Goal: Find specific page/section: Find specific page/section

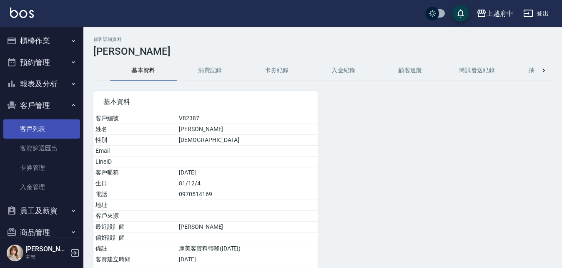
click at [18, 135] on link "客戶列表" at bounding box center [41, 128] width 77 height 19
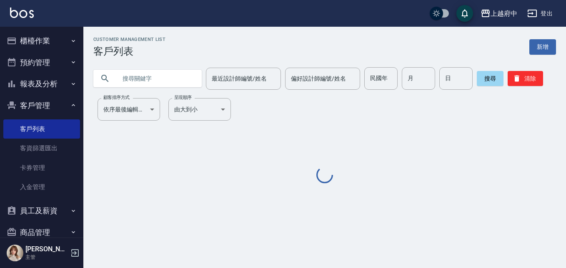
click at [200, 55] on div "Customer Management List 客戶列表 新增" at bounding box center [324, 47] width 463 height 20
click at [193, 76] on div at bounding box center [147, 79] width 108 height 18
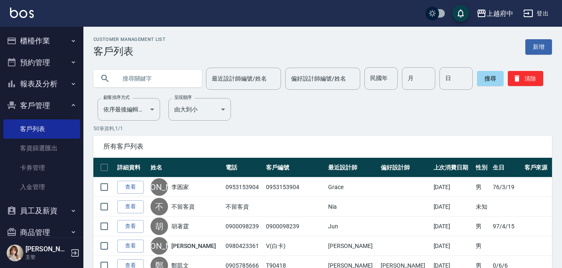
click at [193, 76] on div at bounding box center [147, 79] width 108 height 18
click at [172, 83] on input "text" at bounding box center [156, 78] width 78 height 23
type input "葉欣儀"
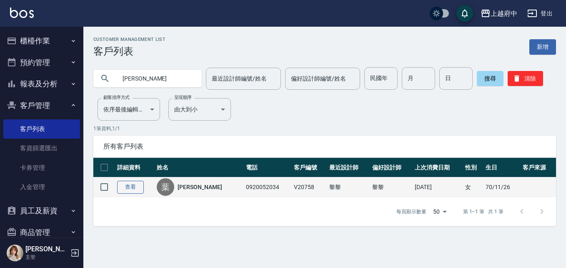
click at [130, 181] on link "查看" at bounding box center [130, 187] width 27 height 13
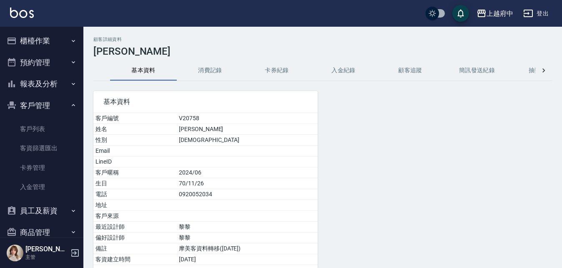
click at [214, 72] on button "消費記錄" at bounding box center [210, 70] width 67 height 20
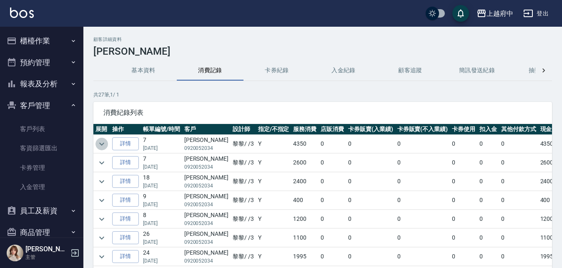
click at [104, 140] on icon "expand row" at bounding box center [102, 144] width 10 height 10
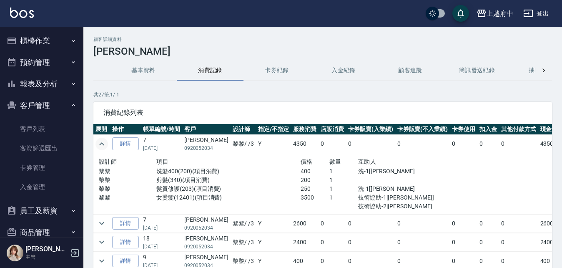
click at [104, 145] on icon "expand row" at bounding box center [102, 144] width 10 height 10
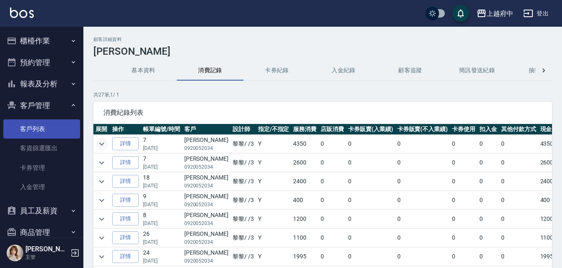
click at [30, 125] on link "客戶列表" at bounding box center [41, 128] width 77 height 19
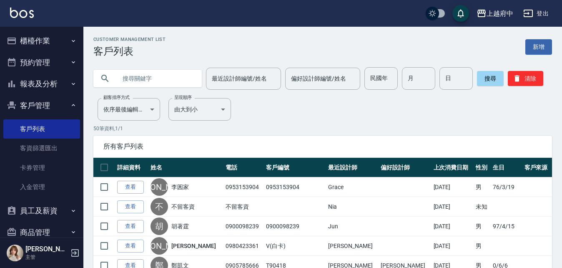
click at [178, 76] on input "text" at bounding box center [156, 78] width 78 height 23
type input "0970507017"
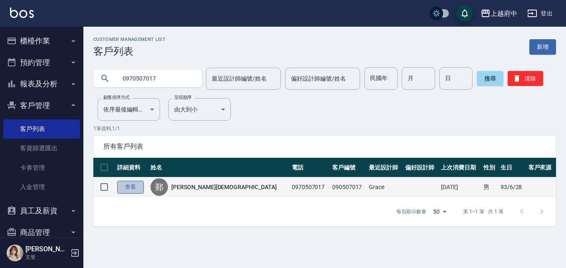
click at [133, 181] on link "查看" at bounding box center [130, 187] width 27 height 13
